Goal: Information Seeking & Learning: Learn about a topic

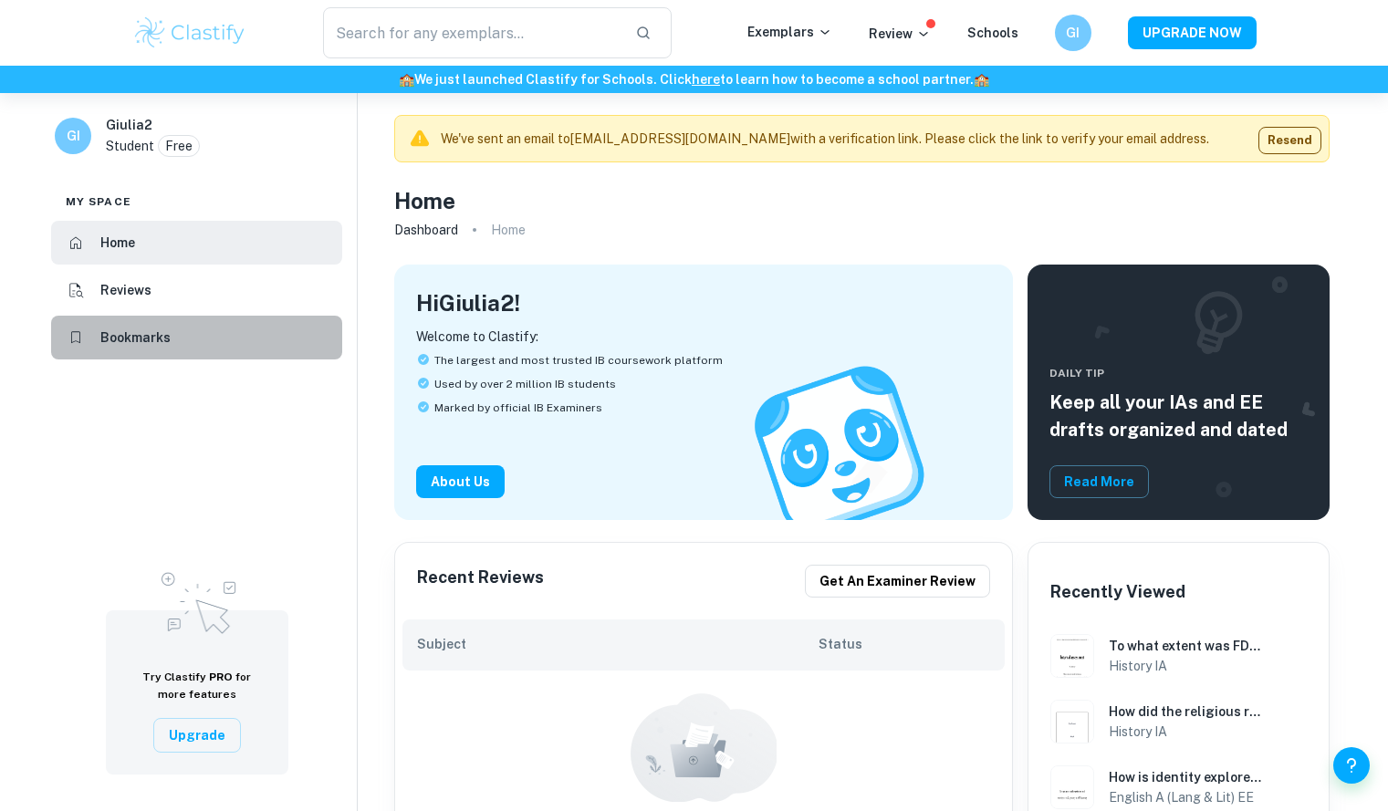
click at [142, 338] on h6 "Bookmarks" at bounding box center [135, 337] width 70 height 20
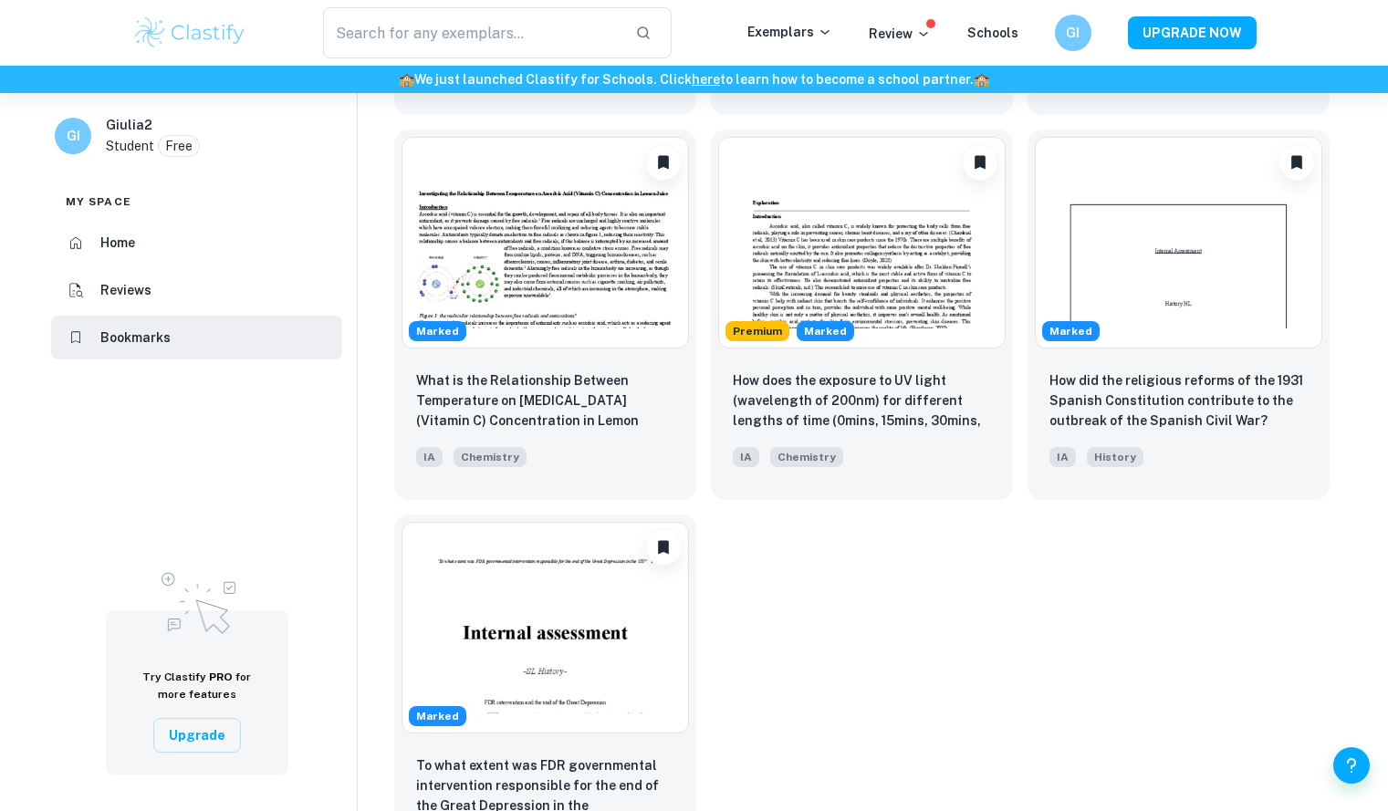
scroll to position [1316, 0]
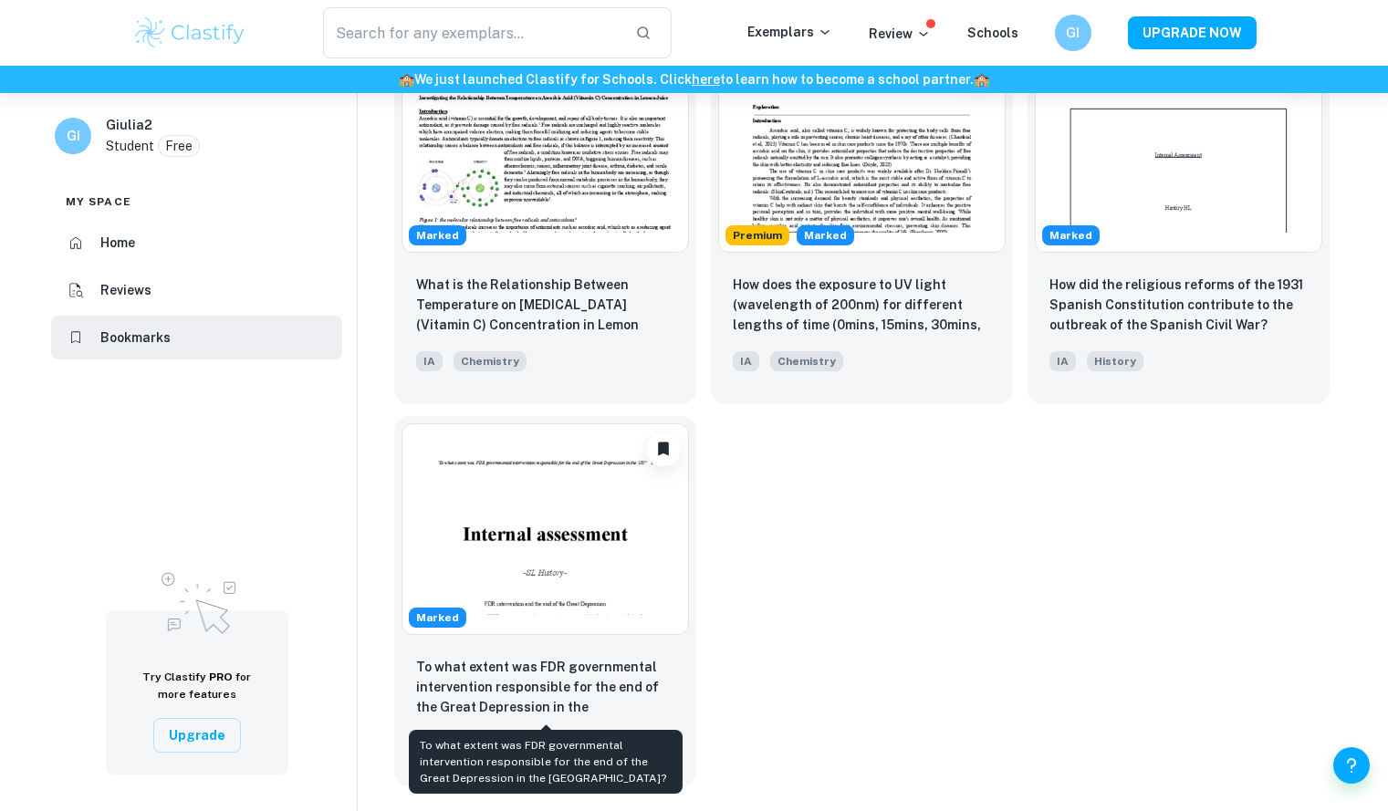
click at [515, 687] on p "To what extent was FDR governmental intervention responsible for the end of the…" at bounding box center [545, 688] width 258 height 62
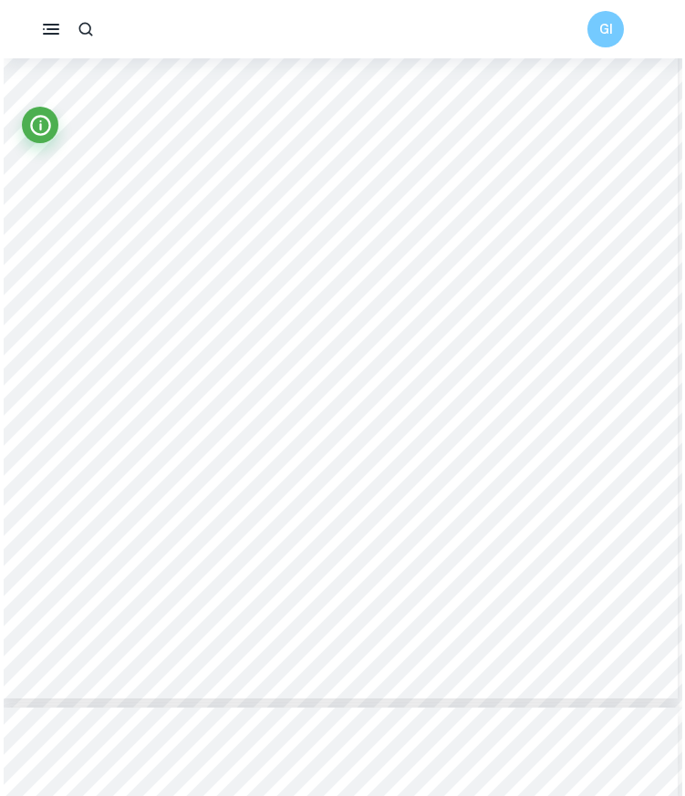
scroll to position [7681, 3]
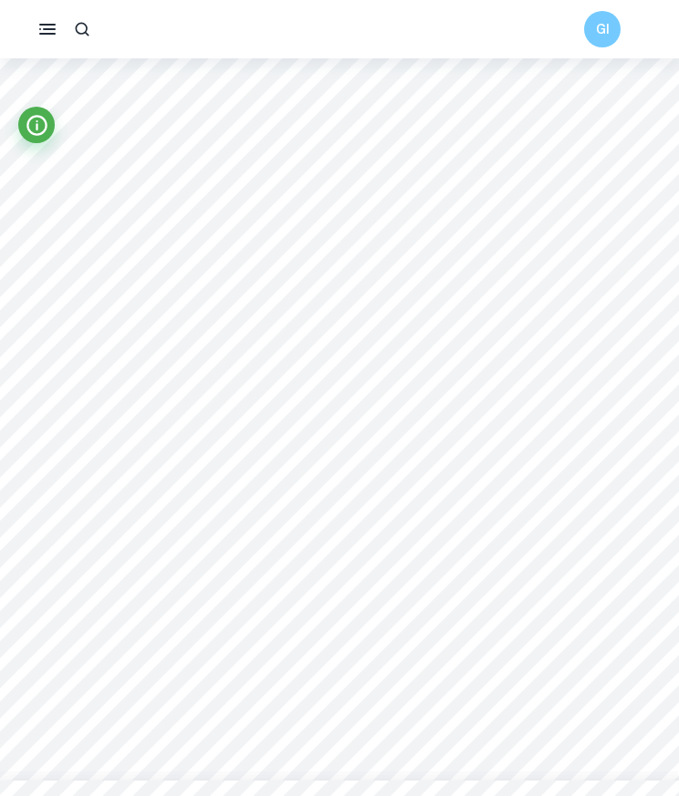
type input "9"
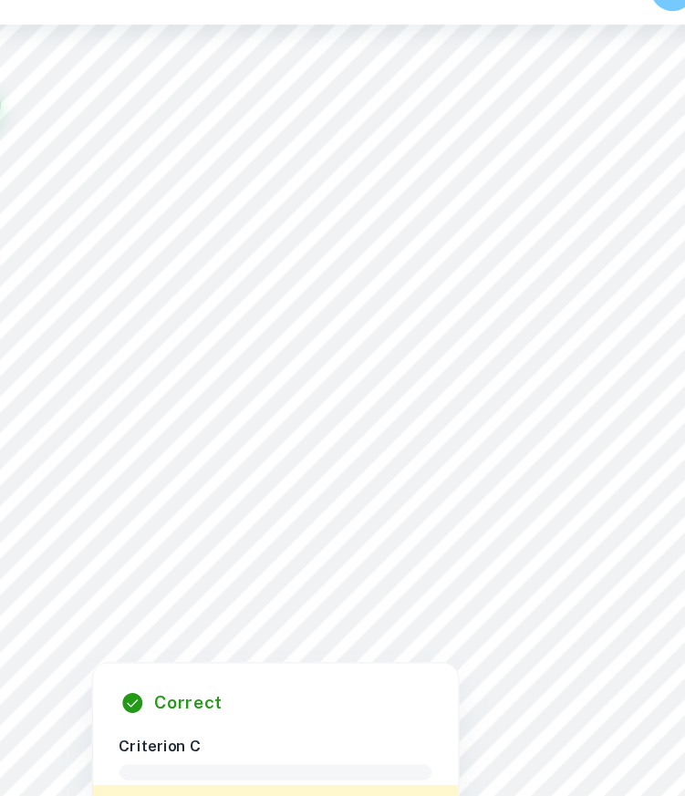
click at [595, 547] on div at bounding box center [458, 542] width 442 height 38
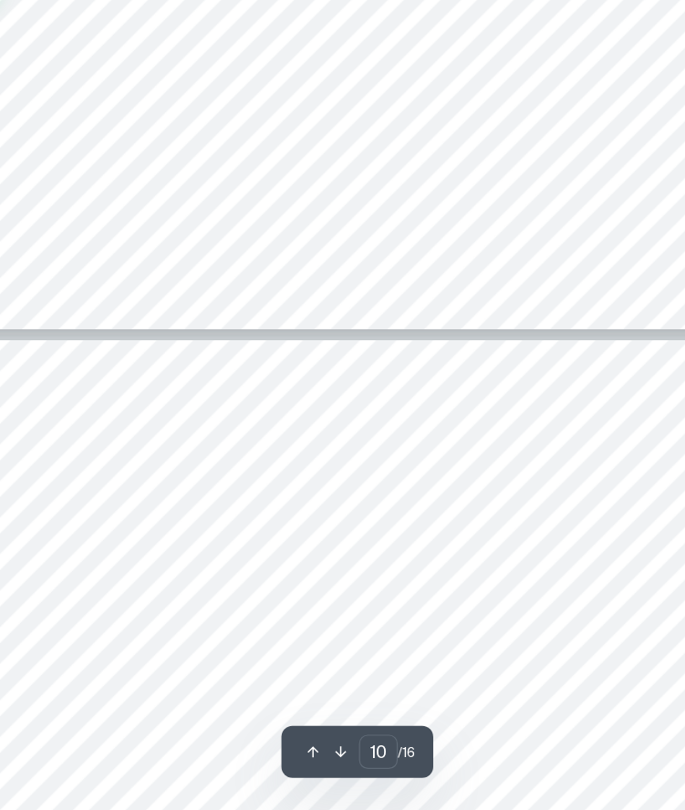
scroll to position [7934, 0]
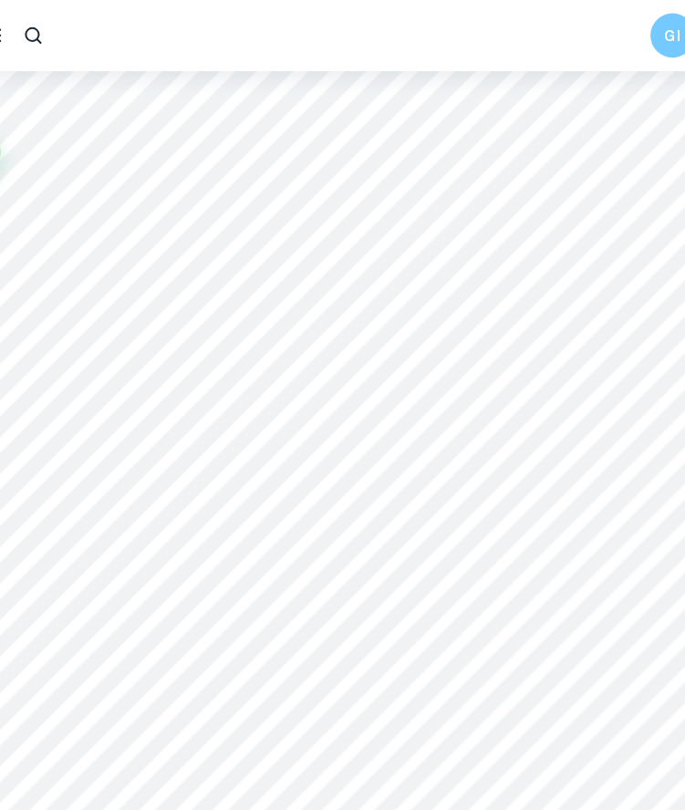
type input "1"
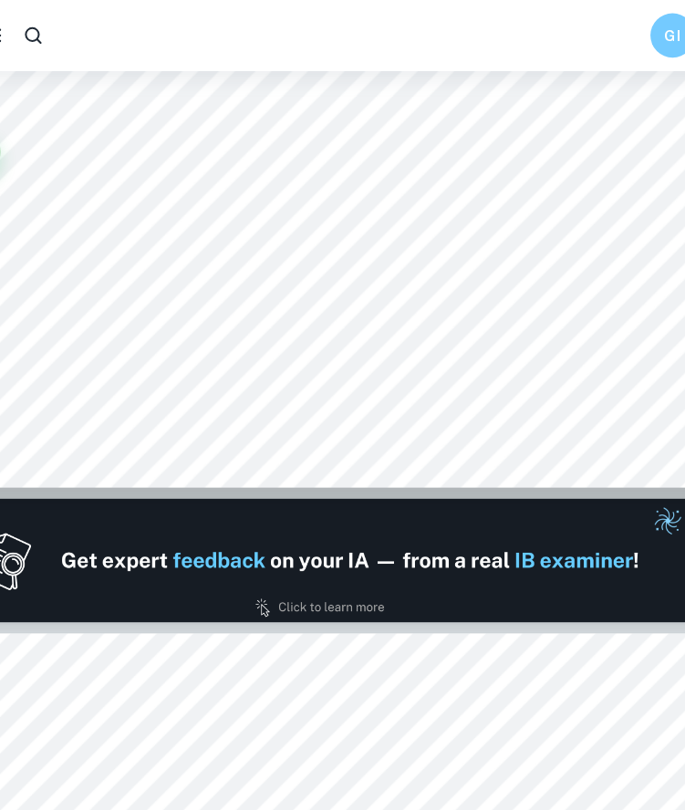
scroll to position [0, 0]
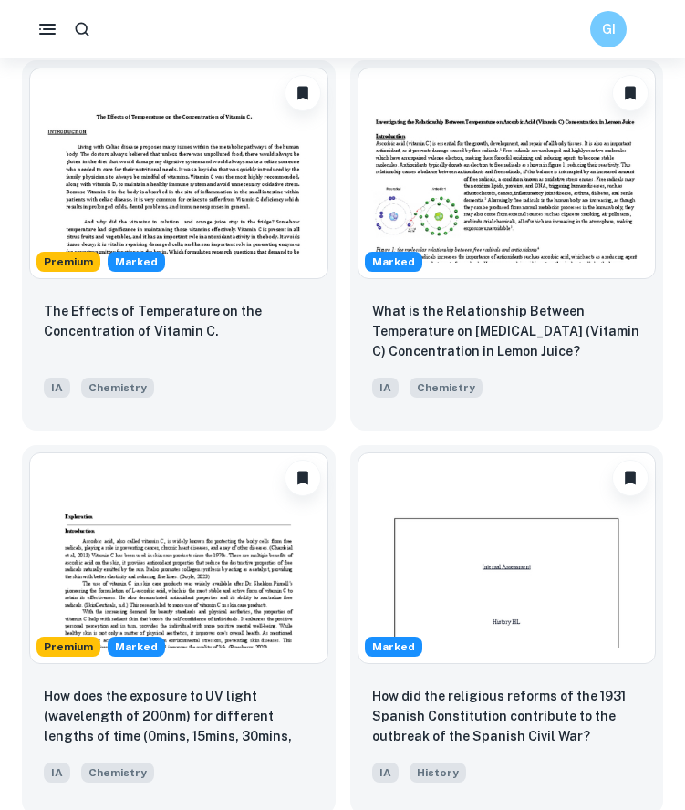
scroll to position [2047, 0]
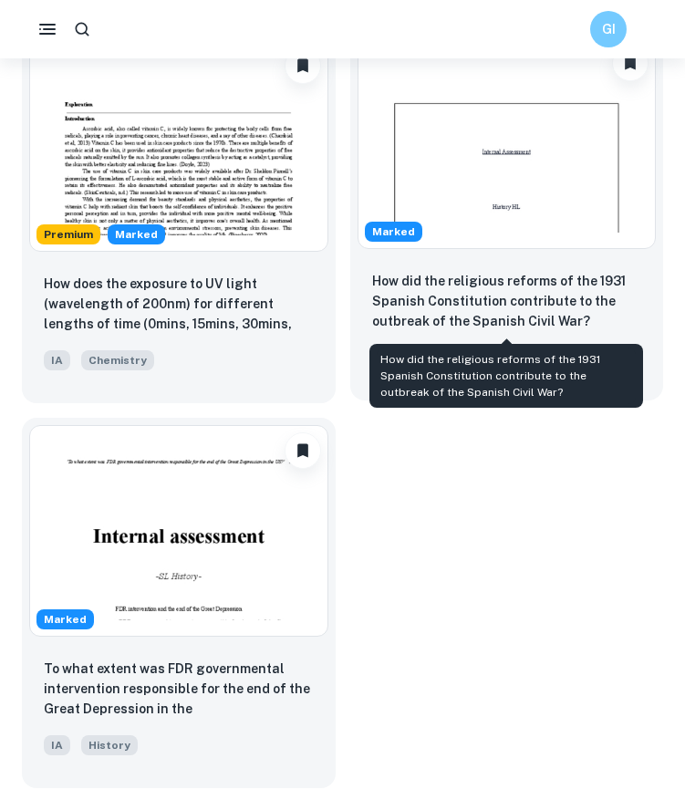
click at [465, 300] on p "How did the religious reforms of the 1931 Spanish Constitution contribute to th…" at bounding box center [507, 301] width 270 height 60
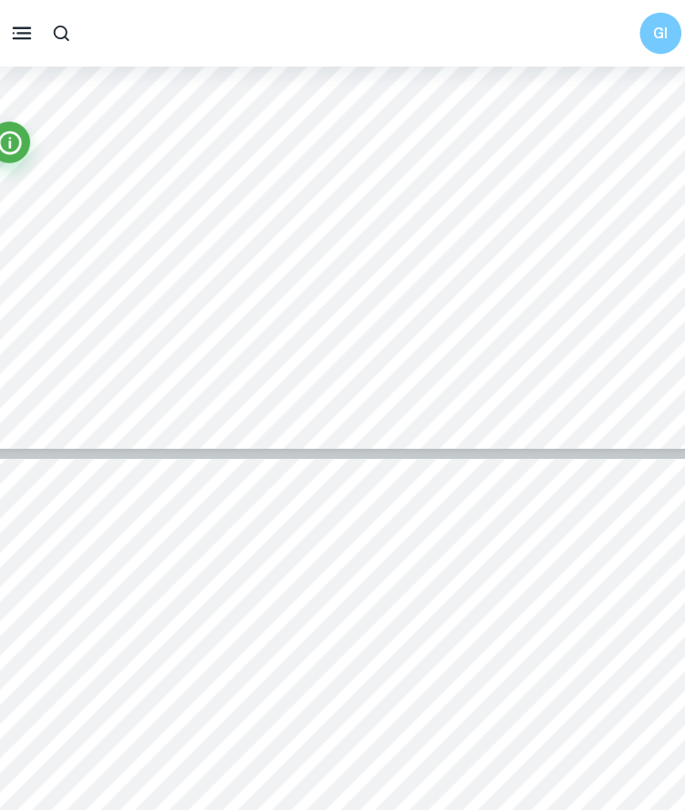
scroll to position [9694, 0]
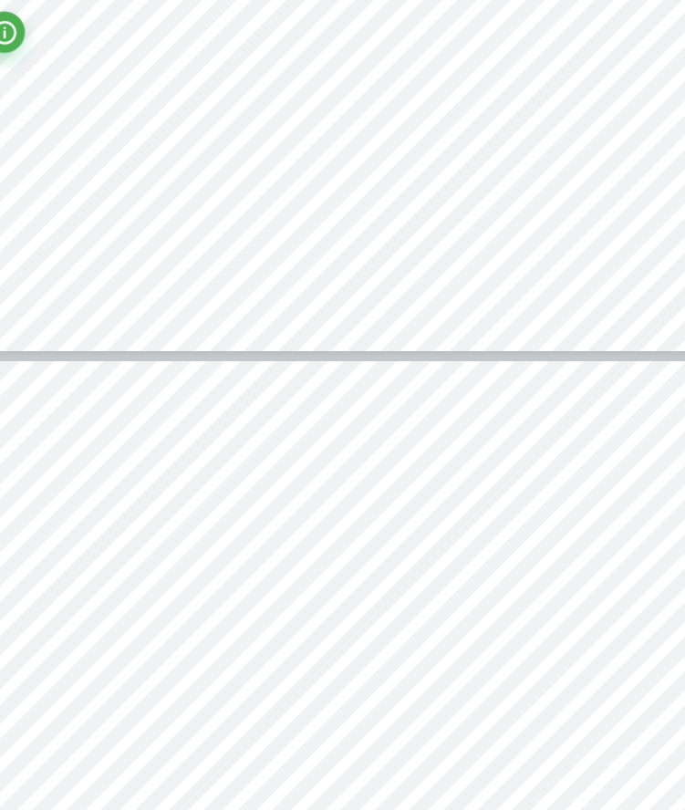
type input "11"
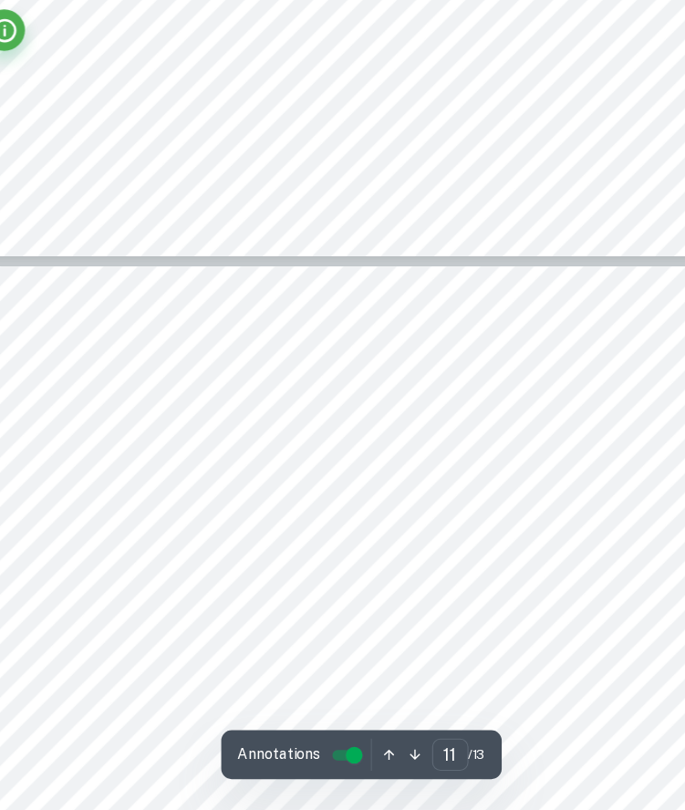
scroll to position [9776, 0]
